Goal: Task Accomplishment & Management: Complete application form

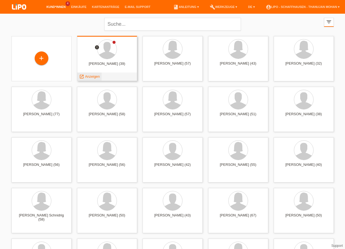
click at [97, 77] on span "Anzeigen" at bounding box center [92, 76] width 15 height 4
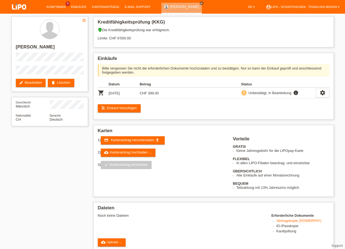
click at [12, 8] on img at bounding box center [18, 7] width 27 height 14
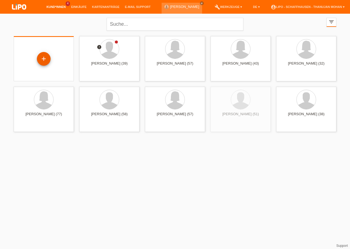
click at [44, 59] on div "+" at bounding box center [44, 59] width 14 height 14
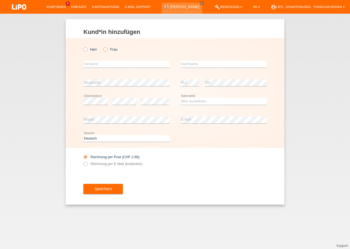
click at [103, 46] on icon at bounding box center [103, 46] width 0 height 0
click at [104, 50] on input "Frau" at bounding box center [105, 49] width 4 height 4
radio input "true"
click at [102, 64] on input "text" at bounding box center [126, 64] width 86 height 7
type input "[PERSON_NAME] [PERSON_NAME] [PERSON_NAME]"
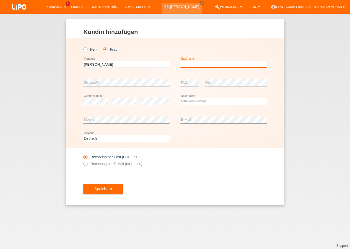
click at [207, 66] on input "text" at bounding box center [223, 64] width 86 height 7
type input "Esslinger"
click at [180, 98] on select "Bitte auswählen... [GEOGRAPHIC_DATA] [GEOGRAPHIC_DATA] [GEOGRAPHIC_DATA] [GEOGR…" at bounding box center [223, 101] width 86 height 7
select select "DE"
click at [0, 0] on option "Deutschland" at bounding box center [0, 0] width 0 height 0
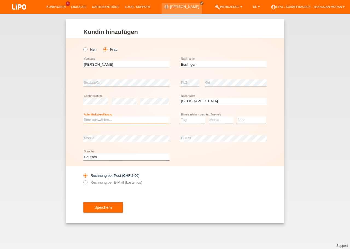
click at [83, 116] on select "Bitte auswählen... C B B - Flüchtlingsstatus Andere" at bounding box center [126, 119] width 86 height 7
select select "C"
click at [0, 0] on option "C" at bounding box center [0, 0] width 0 height 0
click at [180, 116] on select "Tag 01 02 03 04 05 06 07 08 09 10 11" at bounding box center [192, 119] width 25 height 7
select select "28"
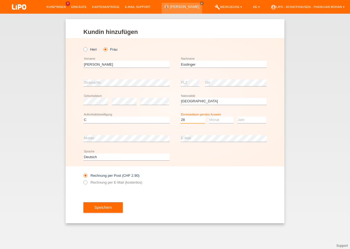
click at [0, 0] on option "28" at bounding box center [0, 0] width 0 height 0
click at [209, 116] on select "Monat 01 02 03 04 05 06 07 08 09 10 11" at bounding box center [221, 119] width 25 height 7
select select "11"
click at [0, 0] on option "11" at bounding box center [0, 0] width 0 height 0
click at [237, 116] on select "Jahr 2025 2024 2023 2022 2021 2020 2019 2018 2017 2016 2015 2014 2013 2012 2011…" at bounding box center [251, 119] width 29 height 7
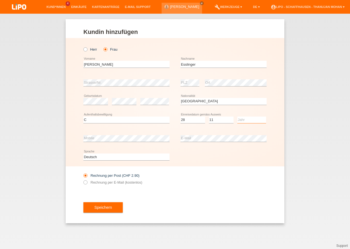
select select "2018"
click at [0, 0] on option "2018" at bounding box center [0, 0] width 0 height 0
click at [115, 204] on button "Speichern" at bounding box center [102, 207] width 39 height 10
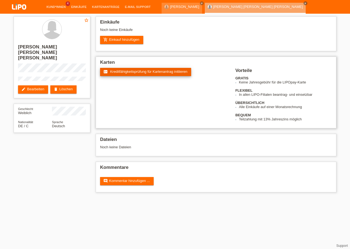
click at [117, 76] on link "fact_check Kreditfähigkeitsprüfung für Kartenantrag initiieren" at bounding box center [145, 72] width 91 height 8
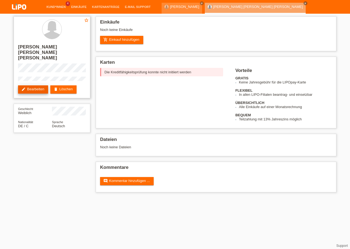
click at [41, 85] on link "edit Bearbeiten" at bounding box center [33, 89] width 30 height 8
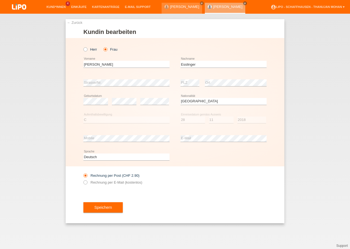
select select "DE"
select select "C"
select select "28"
select select "11"
select select "2018"
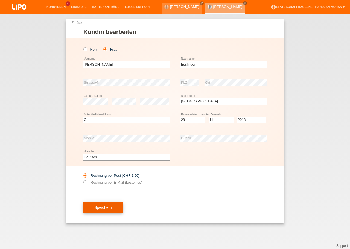
click at [107, 205] on button "Speichern" at bounding box center [102, 207] width 39 height 10
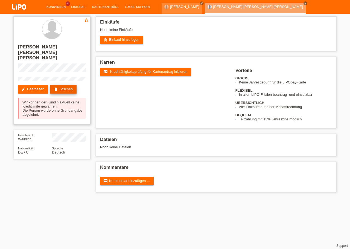
click at [66, 85] on link "delete Löschen" at bounding box center [63, 89] width 26 height 8
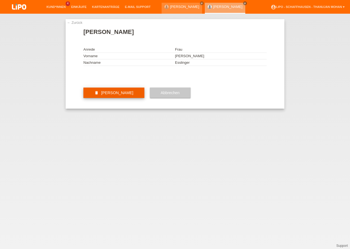
click at [112, 95] on span "Kundin löschen" at bounding box center [117, 92] width 32 height 4
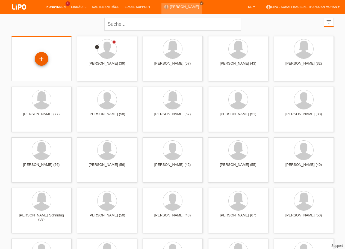
click at [37, 61] on div "+" at bounding box center [42, 59] width 14 height 14
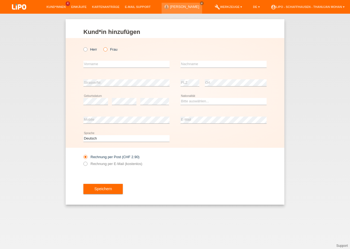
click at [108, 49] on label "Frau" at bounding box center [110, 49] width 14 height 4
click at [107, 49] on input "Frau" at bounding box center [105, 49] width 4 height 4
radio input "true"
click at [109, 67] on input "text" at bounding box center [126, 64] width 86 height 7
type input "[PERSON_NAME]"
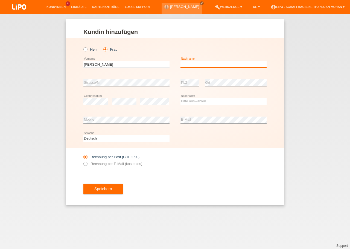
click at [199, 65] on input "text" at bounding box center [223, 64] width 86 height 7
type input "Esslinger"
click at [180, 98] on select "Bitte auswählen... Schweiz Deutschland Liechtenstein Österreich ------------ Af…" at bounding box center [223, 101] width 86 height 7
select select "DE"
click at [0, 0] on option "Deutschland" at bounding box center [0, 0] width 0 height 0
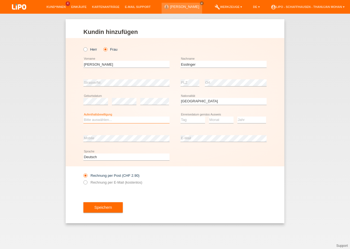
click at [83, 116] on select "Bitte auswählen... C B B - Flüchtlingsstatus Andere" at bounding box center [126, 119] width 86 height 7
select select "C"
click at [0, 0] on option "C" at bounding box center [0, 0] width 0 height 0
click at [180, 116] on select "Tag 01 02 03 04 05 06 07 08 09 10 11" at bounding box center [192, 119] width 25 height 7
select select "27"
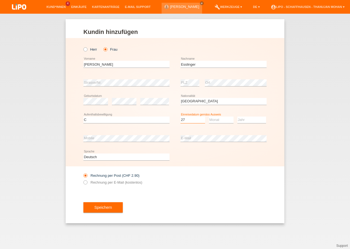
click at [0, 0] on option "27" at bounding box center [0, 0] width 0 height 0
select select "07"
click at [0, 0] on option "07" at bounding box center [0, 0] width 0 height 0
click at [237, 116] on select "Jahr 2025 2024 2023 2022 2021 2020 2019 2018 2017 2016 2015 2014 2013 2012 2011…" at bounding box center [251, 119] width 29 height 7
select select "2017"
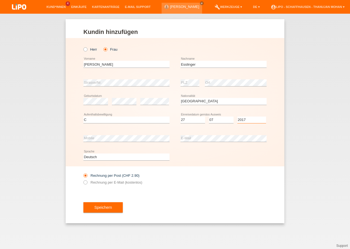
click at [0, 0] on option "2017" at bounding box center [0, 0] width 0 height 0
click at [185, 212] on div "Speichern" at bounding box center [174, 207] width 183 height 32
click at [112, 206] on button "Speichern" at bounding box center [102, 207] width 39 height 10
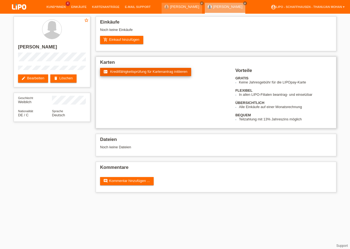
click at [130, 76] on link "fact_check Kreditfähigkeitsprüfung für Kartenantrag initiieren" at bounding box center [145, 72] width 91 height 8
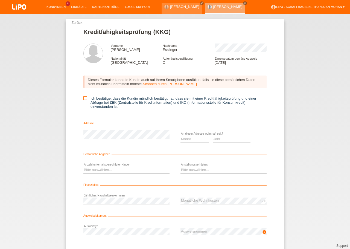
click at [86, 100] on label "Ich bestätige, dass die Kundin mündlich bestätigt hat, dass sie mit einer Kredi…" at bounding box center [174, 102] width 183 height 12
click at [86, 100] on input "Ich bestätige, dass die Kundin mündlich bestätigt hat, dass sie mit einer Kredi…" at bounding box center [85, 98] width 4 height 4
checkbox input "true"
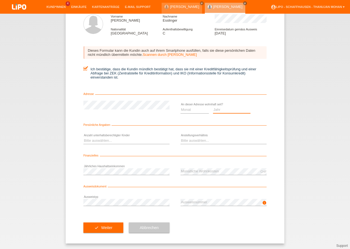
click at [213, 106] on select "Jahr 2025 2024 2023 2022 2021 2020 2019 2018 2017 2016 2015 2014 2013 2012 2011…" at bounding box center [232, 109] width 38 height 7
select select "2019"
click at [0, 0] on option "2019" at bounding box center [0, 0] width 0 height 0
click at [180, 106] on select "Monat 01 02 03 04 05 06 07 08 09 10" at bounding box center [194, 109] width 28 height 7
select select "10"
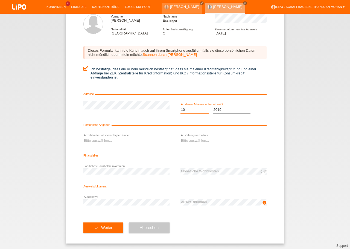
click at [0, 0] on option "10" at bounding box center [0, 0] width 0 height 0
click at [83, 137] on select "Bitte auswählen... 0 1 2 3 4 5 6 7 8 9" at bounding box center [126, 140] width 86 height 7
select select "0"
click at [0, 0] on option "0" at bounding box center [0, 0] width 0 height 0
click at [180, 137] on select "Bitte auswählen... Unbefristet Befristet Lehrling/Student Pensioniert Nicht arb…" at bounding box center [223, 140] width 86 height 7
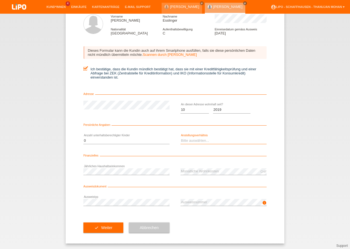
select select "UNLIMITED"
click at [0, 0] on option "Unbefristet" at bounding box center [0, 0] width 0 height 0
click at [203, 229] on div "check Weiter Abbrechen" at bounding box center [174, 228] width 183 height 32
click at [106, 225] on span "Weiter" at bounding box center [106, 227] width 11 height 4
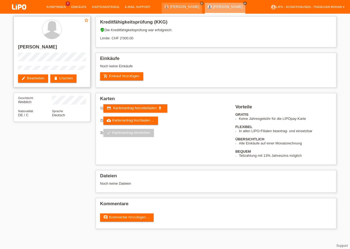
click at [46, 65] on div "star_border [PERSON_NAME] edit Bearbeiten delete Löschen" at bounding box center [52, 51] width 77 height 71
click at [117, 75] on link "add_shopping_cart Einkauf hinzufügen" at bounding box center [121, 76] width 43 height 8
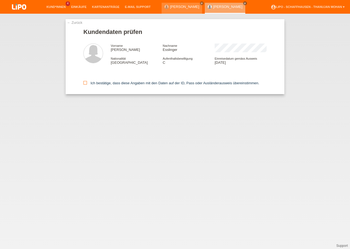
click at [84, 84] on icon at bounding box center [85, 83] width 4 height 4
click at [84, 84] on input "Ich bestätige, dass diese Angaben mit den Daten auf der ID, Pass oder Ausländer…" at bounding box center [85, 83] width 4 height 4
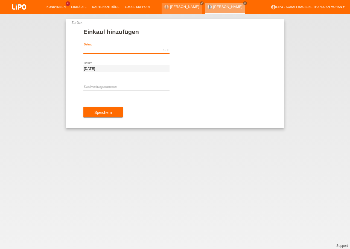
click at [94, 52] on input "text" at bounding box center [126, 49] width 86 height 7
type input "1122.80"
click at [122, 84] on div "error Kaufvertragsnummer" at bounding box center [126, 87] width 86 height 19
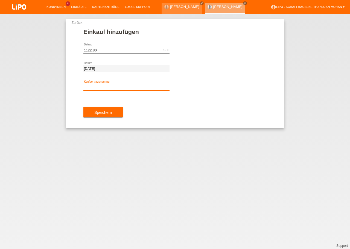
click at [126, 90] on input "text" at bounding box center [126, 87] width 86 height 7
paste input "YJ4NVW"
type input "YJ4NVW"
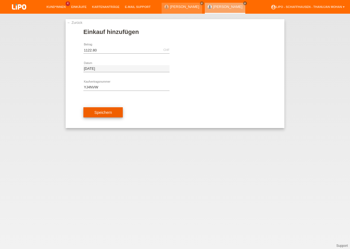
click at [113, 116] on button "Speichern" at bounding box center [102, 112] width 39 height 10
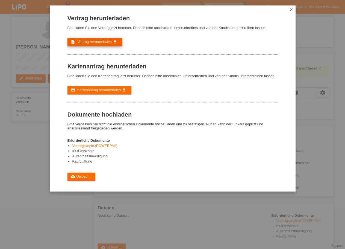
click at [97, 44] on span "Vertrag herunterladen" at bounding box center [94, 42] width 34 height 4
click at [293, 11] on icon "close" at bounding box center [291, 9] width 4 height 4
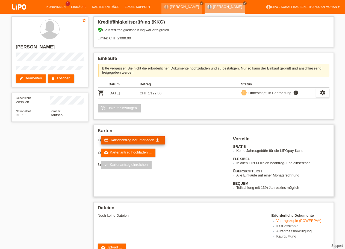
click at [131, 142] on span "Kartenantrag herunterladen" at bounding box center [132, 140] width 43 height 4
click at [326, 93] on icon "settings" at bounding box center [323, 93] width 6 height 6
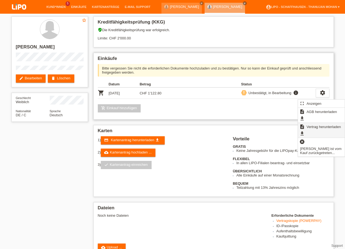
click at [322, 126] on span "Vertrag herunterladen" at bounding box center [324, 126] width 36 height 7
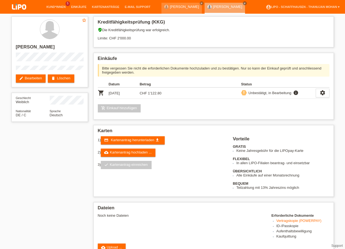
click at [21, 6] on img at bounding box center [18, 7] width 27 height 14
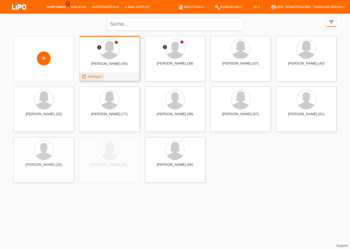
click at [98, 77] on span "Anzeigen" at bounding box center [94, 76] width 15 height 4
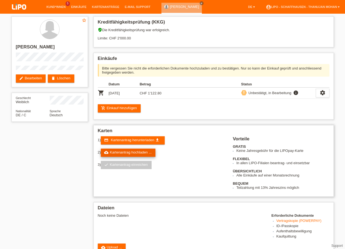
click at [127, 155] on link "cloud_upload Kartenantrag hochladen ..." at bounding box center [128, 152] width 55 height 8
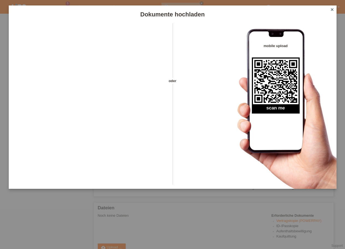
click at [331, 10] on icon "close" at bounding box center [332, 9] width 4 height 4
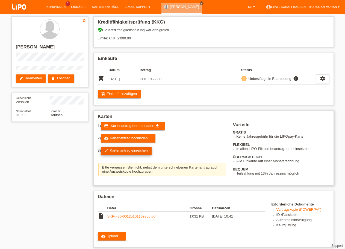
click at [126, 151] on link "check Kartenantrag einreichen" at bounding box center [126, 151] width 51 height 8
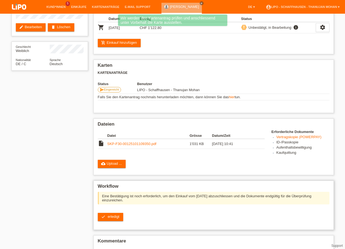
scroll to position [80, 0]
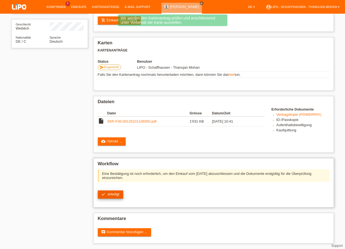
click at [118, 192] on span "erledigt" at bounding box center [114, 194] width 12 height 4
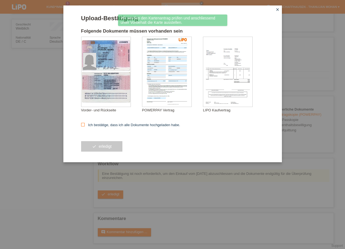
click at [103, 126] on label "Ich bestätige, dass ich alle Dokumente hochgeladen habe." at bounding box center [130, 125] width 99 height 4
click at [85, 126] on input "Ich bestätige, dass ich alle Dokumente hochgeladen habe." at bounding box center [83, 125] width 4 height 4
checkbox input "true"
click at [107, 145] on button "check erledigt" at bounding box center [102, 146] width 42 height 10
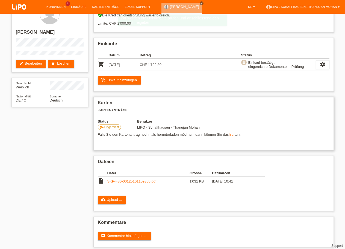
scroll to position [24, 0]
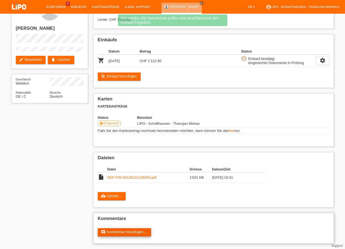
click at [143, 229] on link "comment Kommentar hinzufügen ..." at bounding box center [125, 232] width 54 height 8
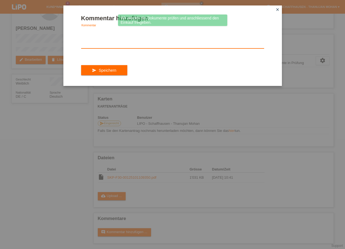
click at [121, 48] on textarea at bounding box center [172, 37] width 183 height 21
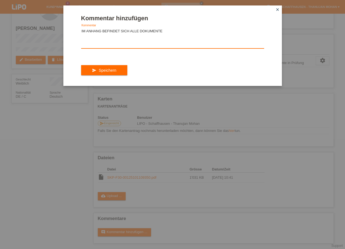
type textarea "IM ANHANG BEFINDET SICH ALLE DOKUMENTE"
click at [123, 69] on div "send Speichern" at bounding box center [172, 70] width 183 height 32
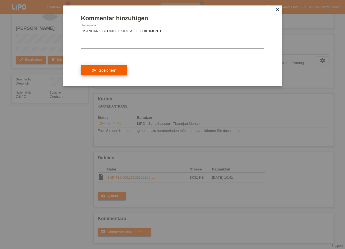
click at [118, 73] on button "send Speichern" at bounding box center [104, 70] width 46 height 10
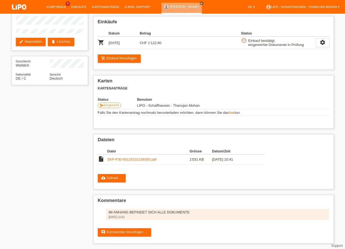
scroll to position [42, 0]
click at [23, 5] on img at bounding box center [18, 7] width 27 height 14
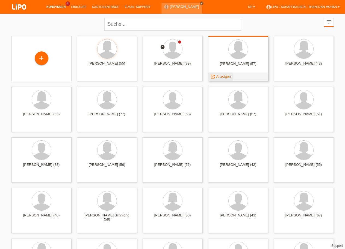
click at [228, 76] on span "Anzeigen" at bounding box center [223, 76] width 15 height 4
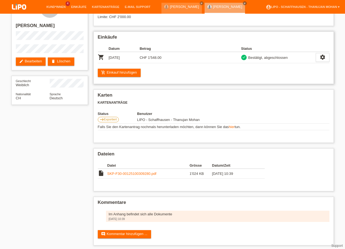
scroll to position [28, 0]
